Goal: Task Accomplishment & Management: Manage account settings

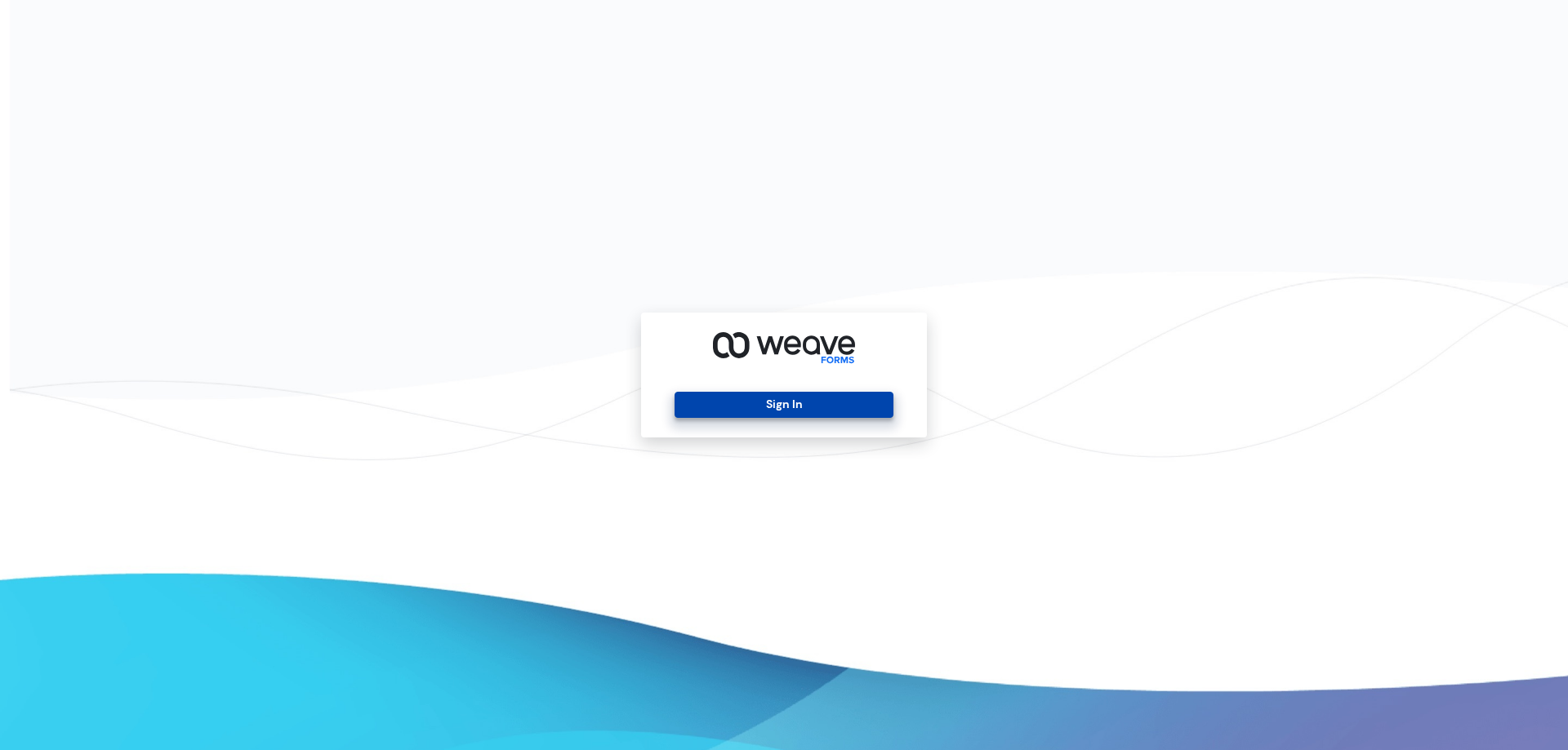
click at [830, 403] on button "Sign In" at bounding box center [784, 405] width 218 height 26
